Goal: Task Accomplishment & Management: Use online tool/utility

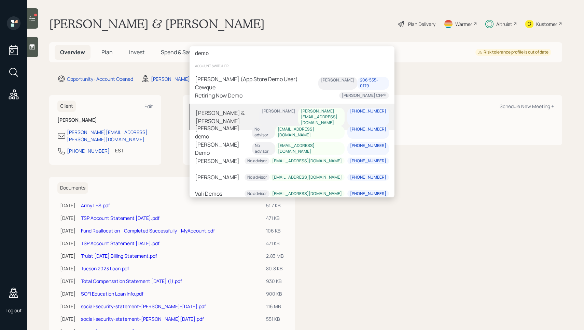
type input "demo"
click at [216, 111] on div "[PERSON_NAME] & [PERSON_NAME]" at bounding box center [227, 117] width 63 height 16
